Goal: Task Accomplishment & Management: Use online tool/utility

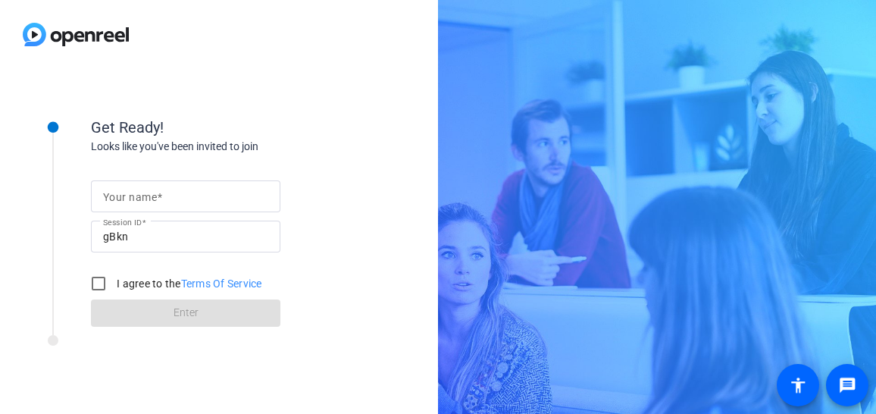
click at [217, 198] on input "Your name" at bounding box center [185, 196] width 165 height 18
type input "[PERSON_NAME]"
click at [94, 286] on input "I agree to the Terms Of Service" at bounding box center [98, 283] width 30 height 30
checkbox input "true"
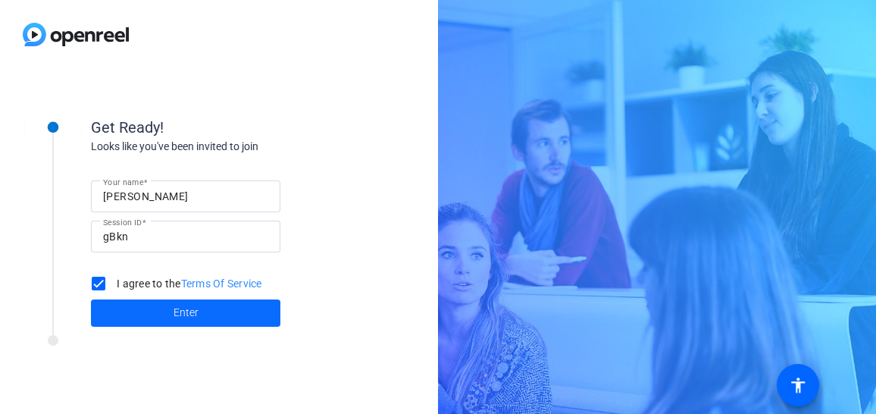
click at [183, 311] on span "Enter" at bounding box center [186, 313] width 25 height 16
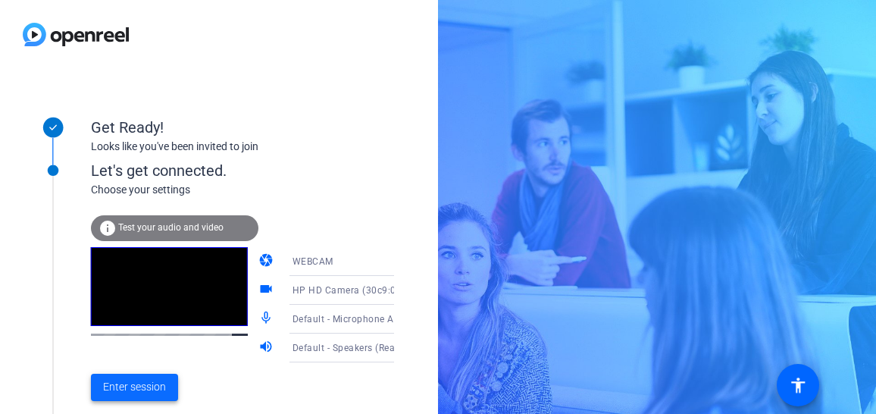
click at [138, 386] on span "Enter session" at bounding box center [134, 387] width 63 height 16
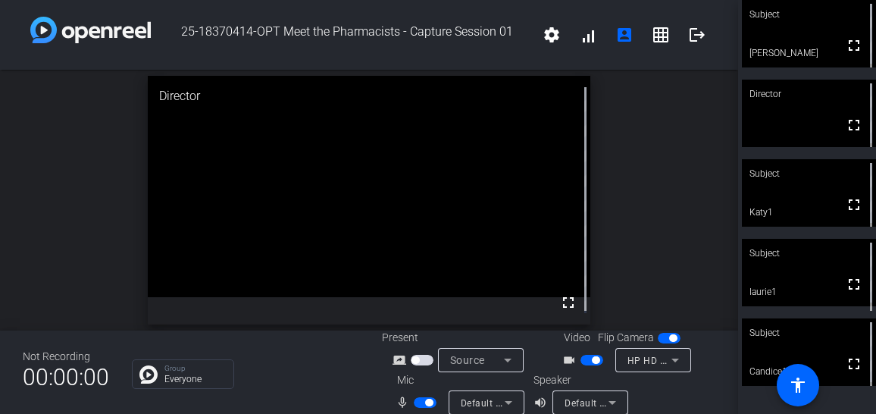
click at [426, 406] on span "button" at bounding box center [425, 402] width 23 height 11
click at [420, 400] on span "button" at bounding box center [418, 403] width 8 height 8
click at [421, 403] on span "button" at bounding box center [425, 402] width 23 height 11
click at [425, 401] on span "button" at bounding box center [425, 402] width 23 height 11
click at [417, 405] on span "button" at bounding box center [425, 402] width 23 height 11
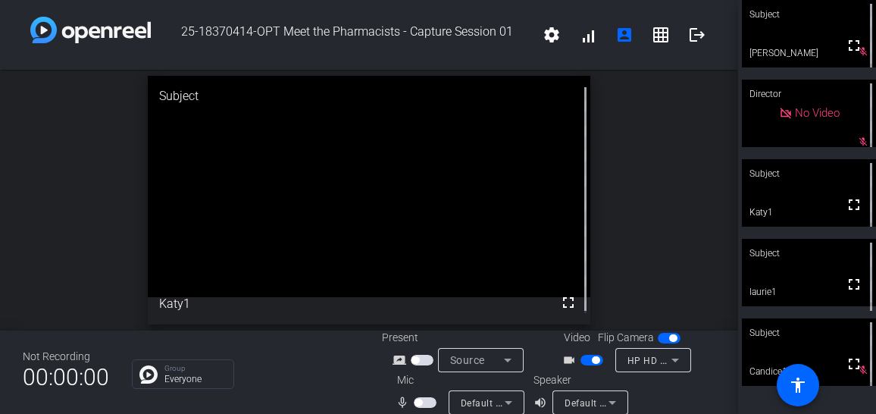
click at [421, 401] on span "button" at bounding box center [418, 403] width 8 height 8
click at [421, 403] on span "button" at bounding box center [425, 402] width 23 height 11
click at [416, 401] on span "button" at bounding box center [418, 403] width 8 height 8
click at [426, 402] on span "button" at bounding box center [429, 403] width 8 height 8
click at [430, 402] on span "button" at bounding box center [425, 402] width 23 height 11
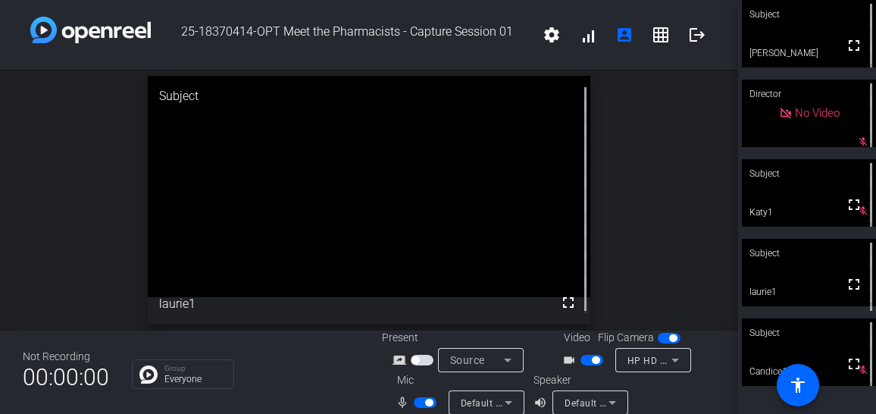
click at [425, 405] on span "button" at bounding box center [429, 403] width 8 height 8
click at [424, 402] on span "button" at bounding box center [425, 402] width 23 height 11
